Goal: Find specific page/section: Find specific page/section

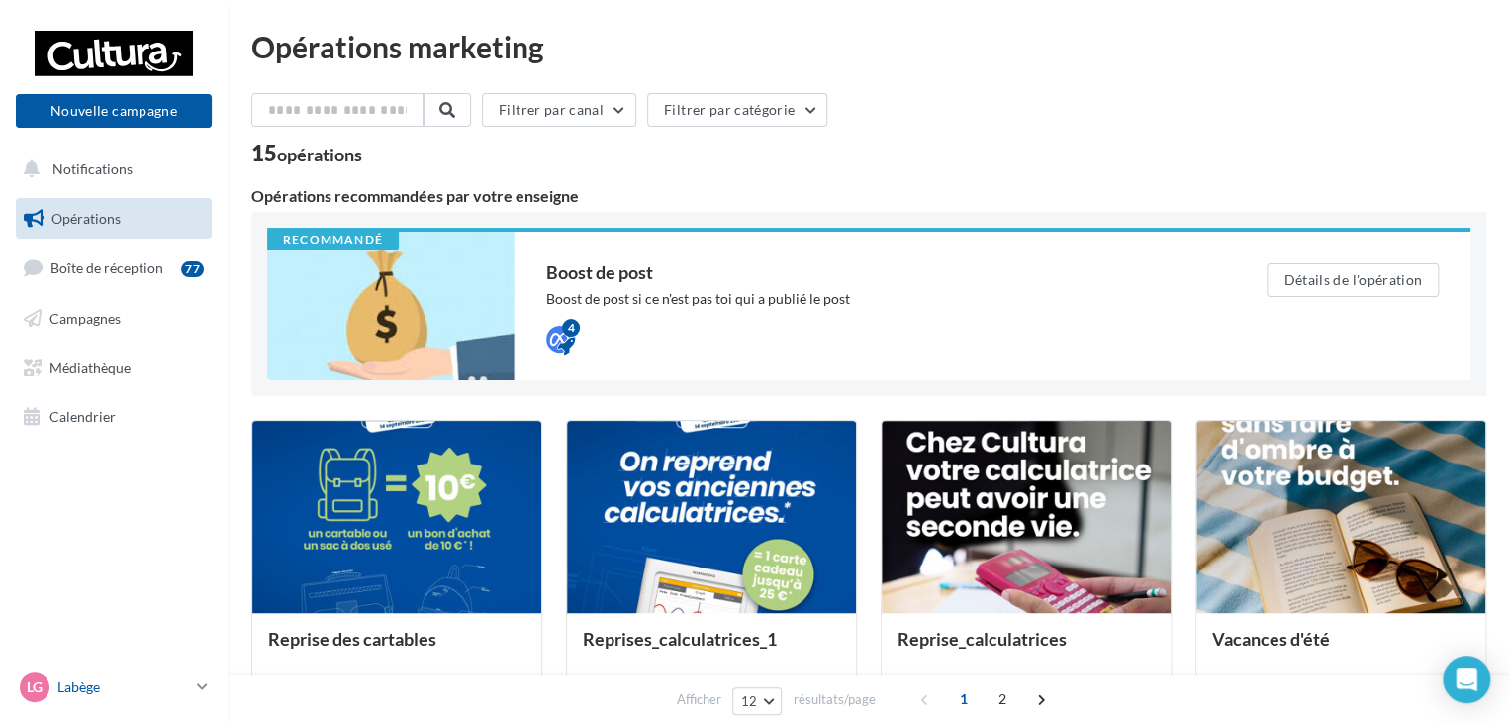
click at [202, 690] on icon at bounding box center [202, 686] width 11 height 17
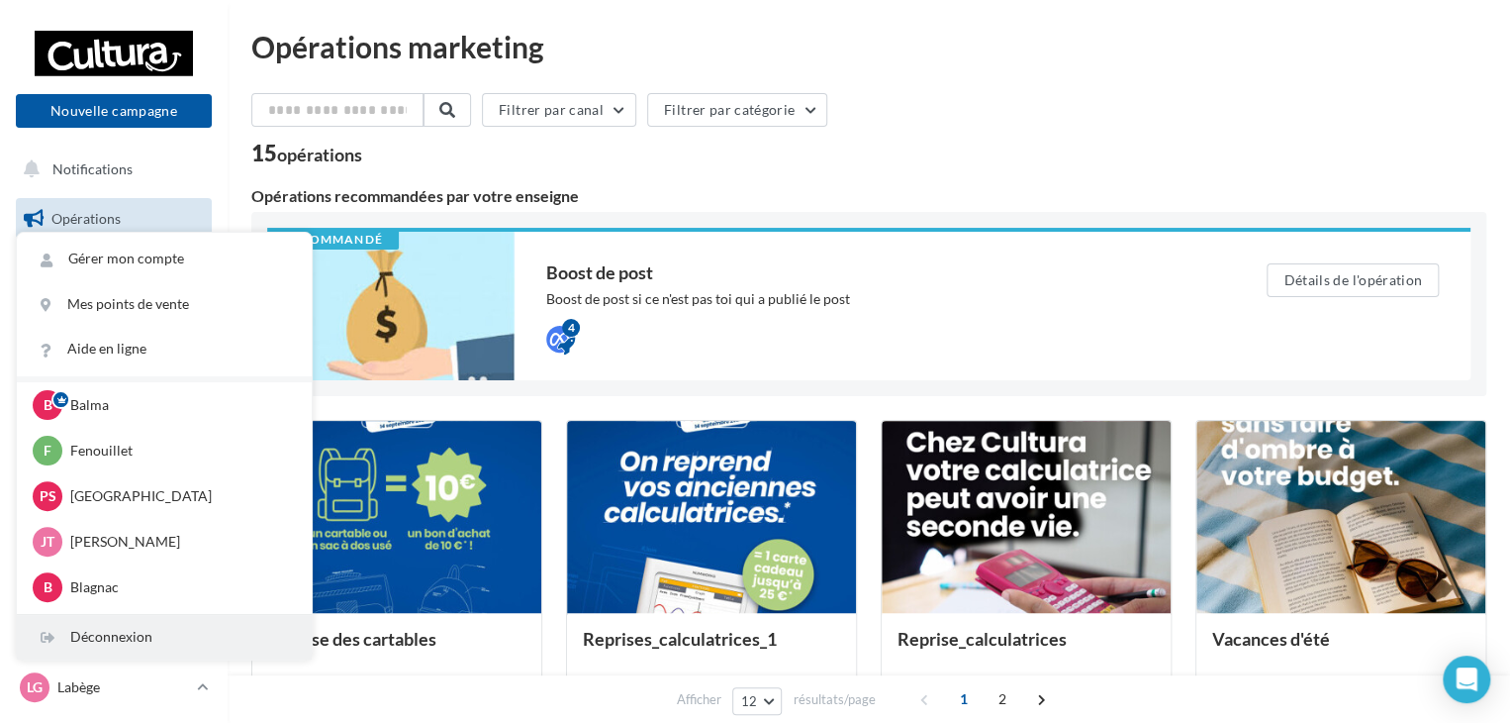
scroll to position [91, 0]
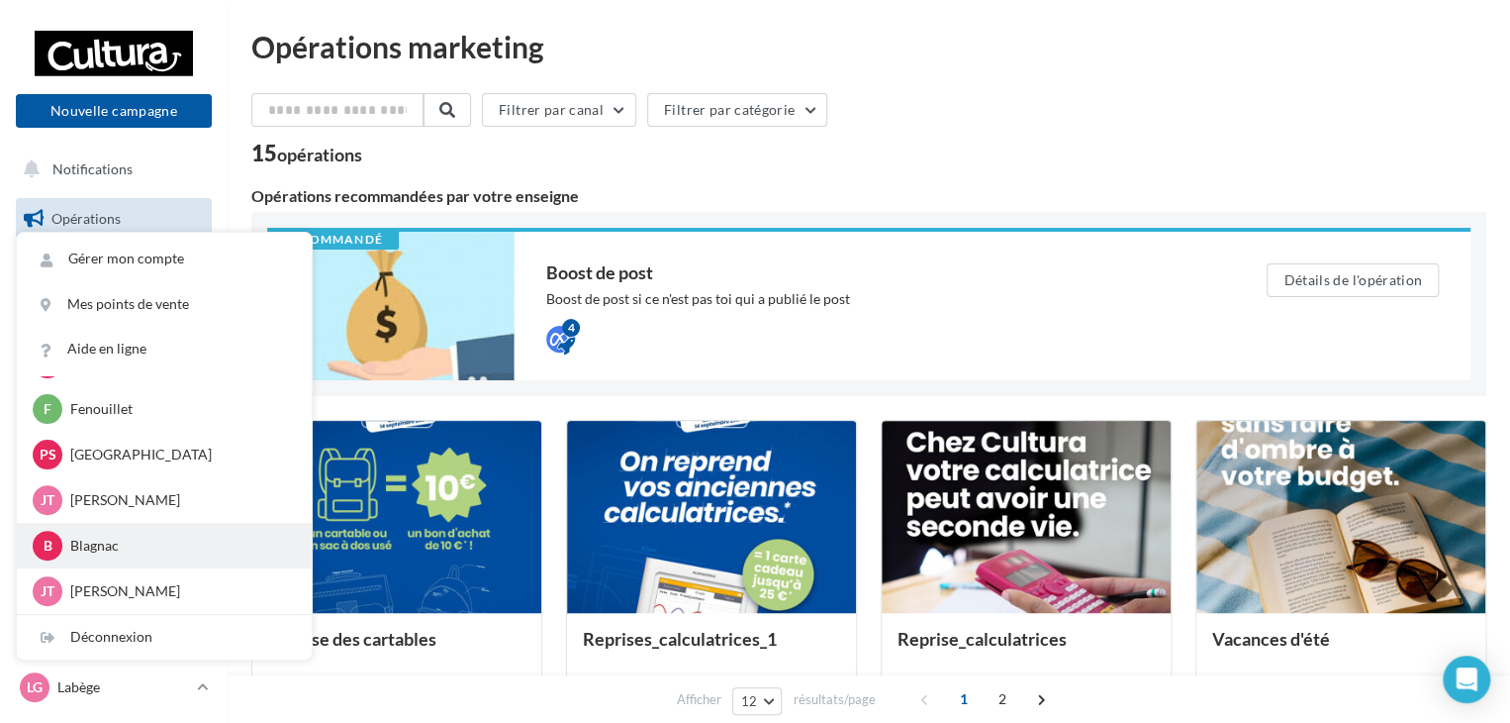
click at [99, 545] on p "Blagnac" at bounding box center [179, 545] width 218 height 20
click at [44, 534] on div "B" at bounding box center [48, 546] width 30 height 30
click at [72, 547] on p "Blagnac" at bounding box center [179, 545] width 218 height 20
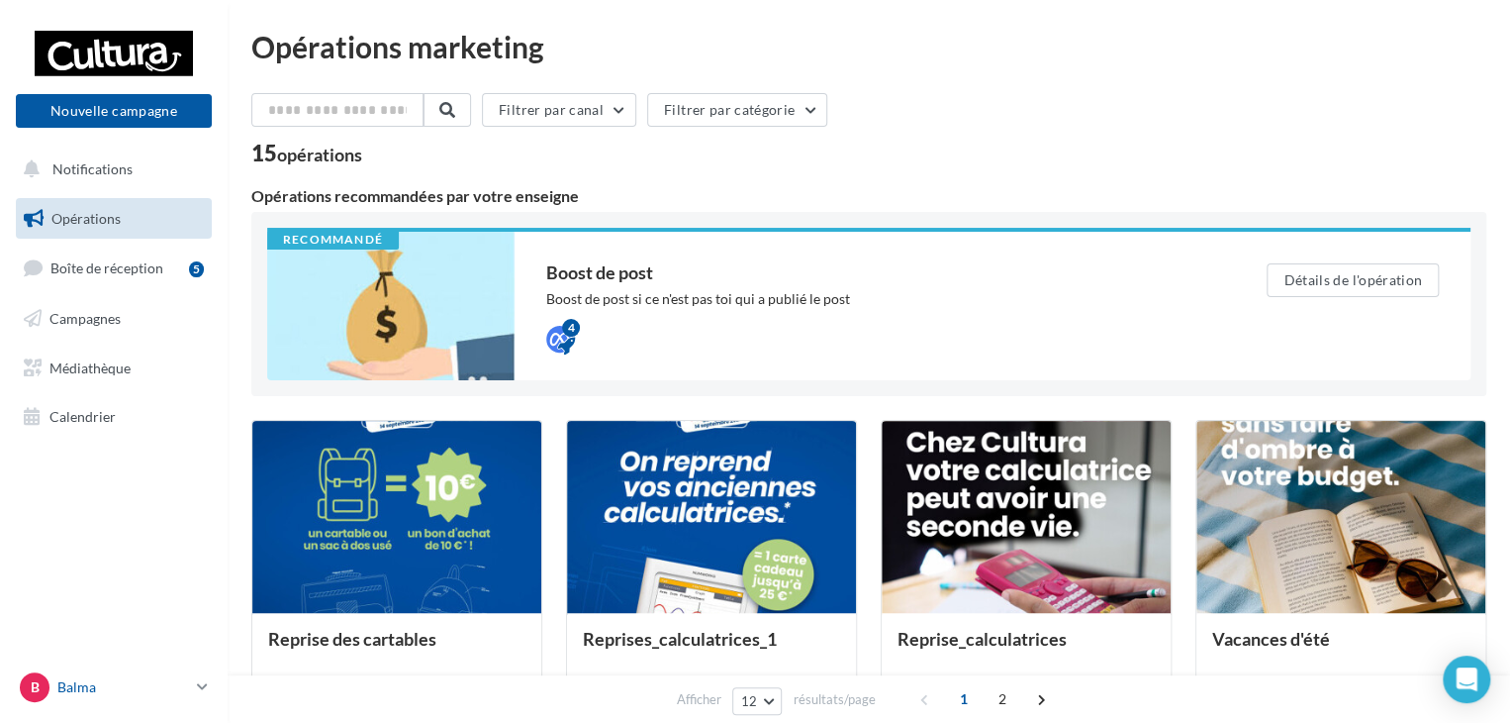
click at [201, 682] on icon at bounding box center [202, 686] width 11 height 17
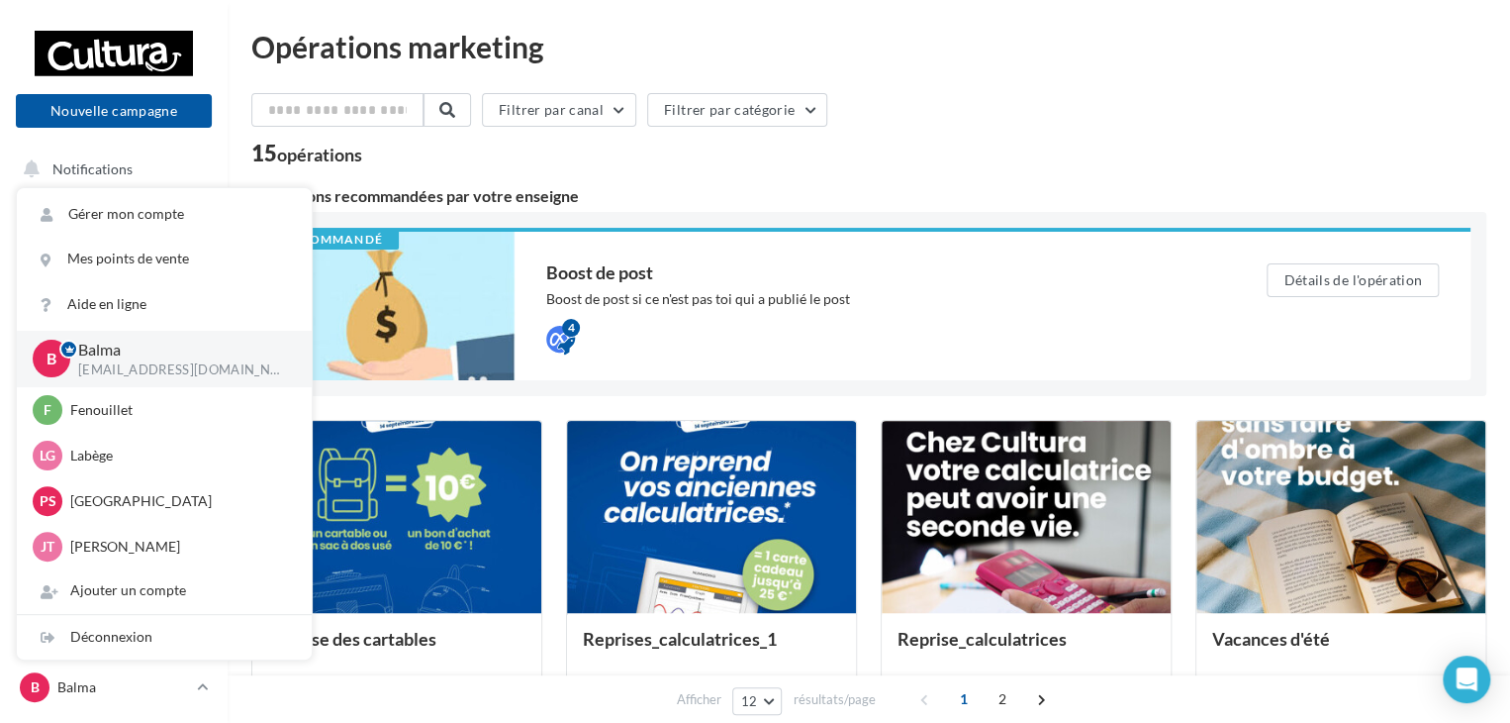
scroll to position [91, 0]
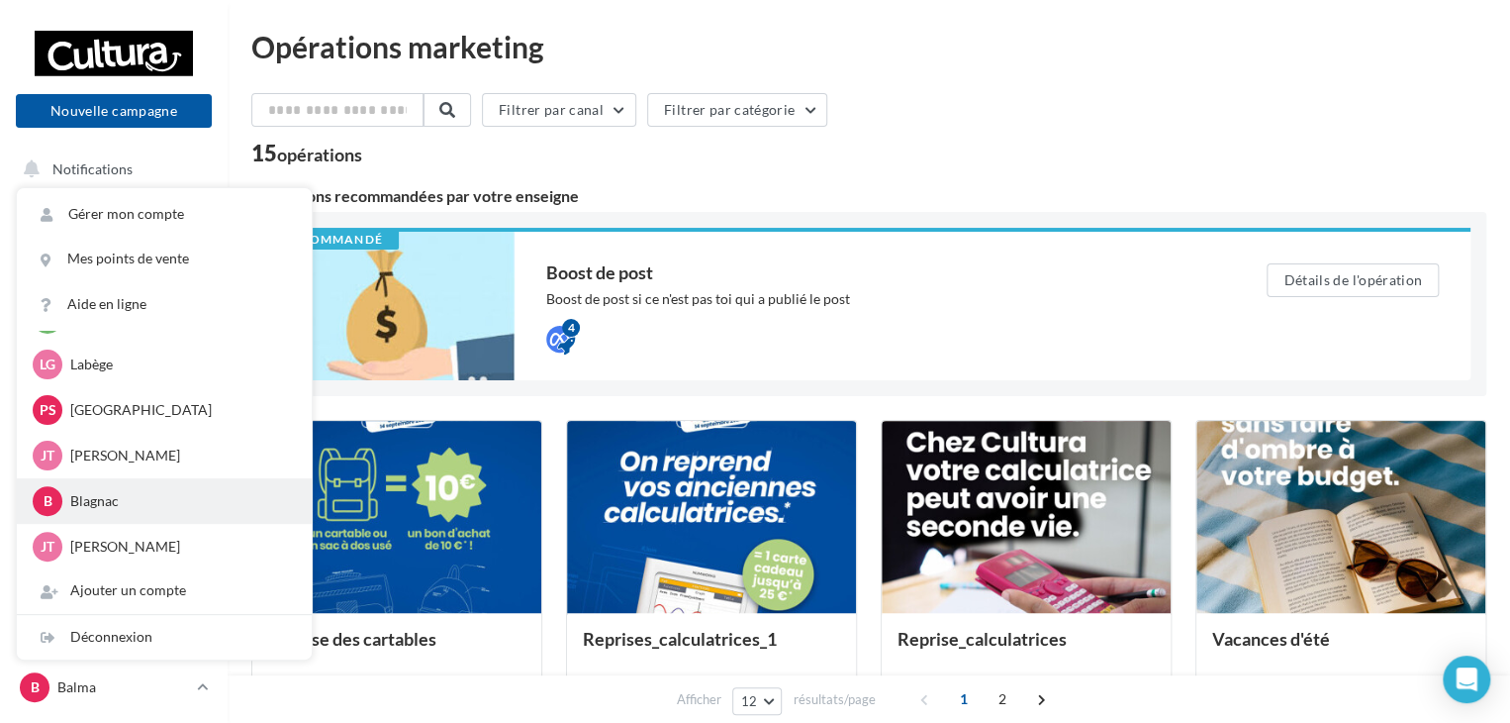
click at [115, 505] on p "Blagnac" at bounding box center [179, 501] width 218 height 20
click at [59, 495] on div "B" at bounding box center [48, 501] width 30 height 30
click at [95, 498] on p "Blagnac" at bounding box center [179, 501] width 218 height 20
